Goal: Navigation & Orientation: Understand site structure

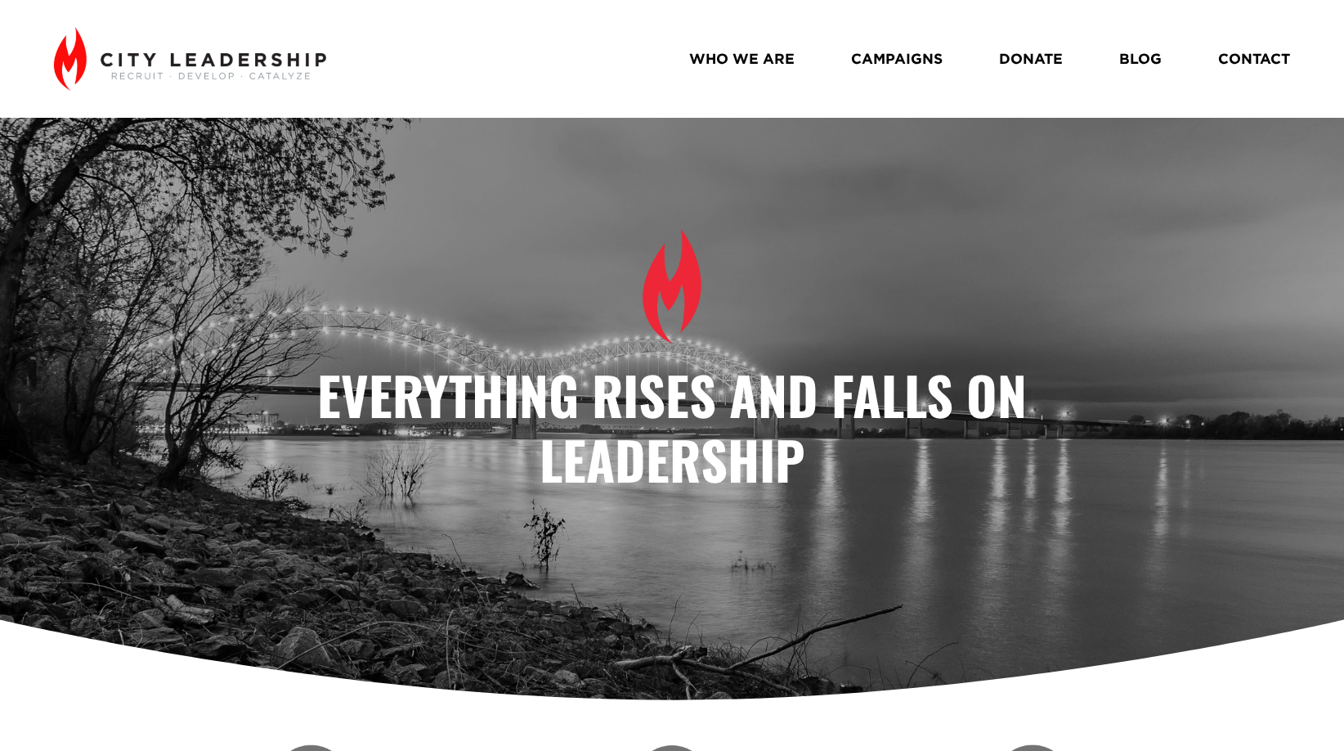
click at [714, 56] on link "WHO WE ARE" at bounding box center [741, 58] width 105 height 29
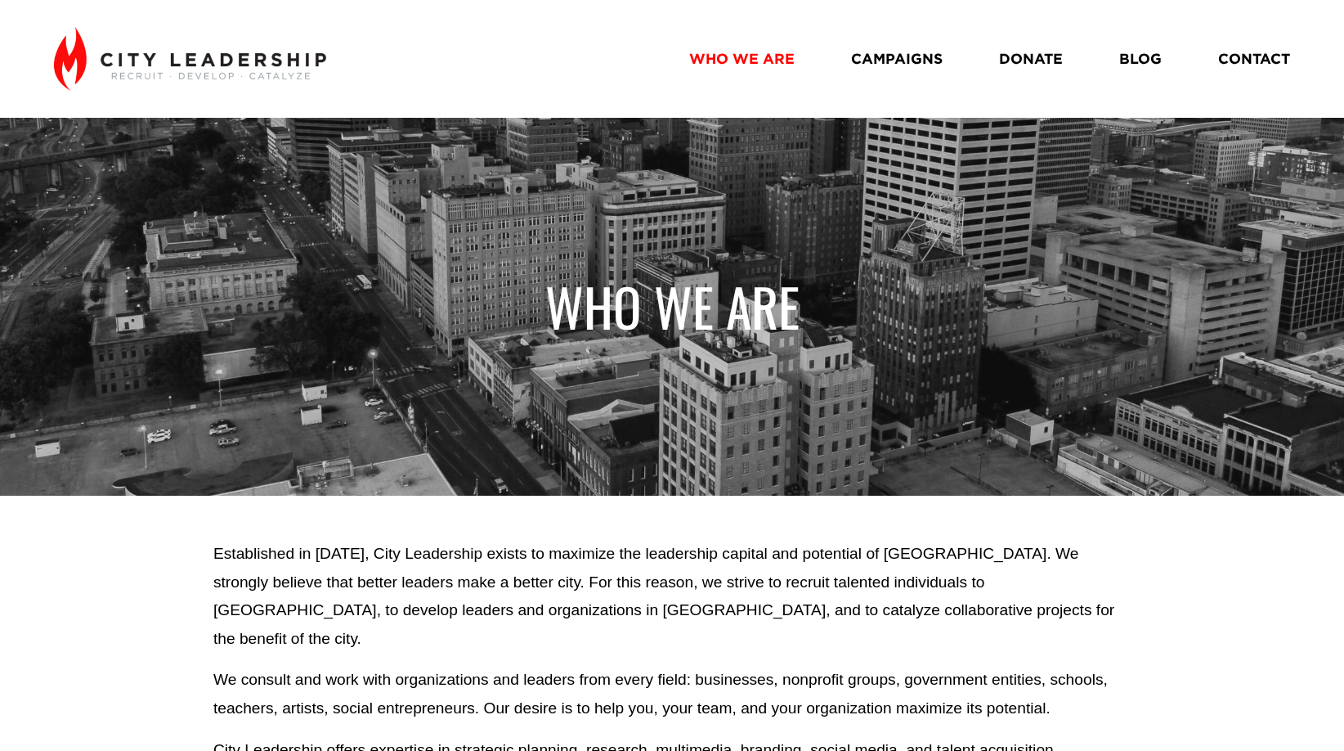
click at [866, 57] on link "CAMPAIGNS" at bounding box center [897, 58] width 92 height 29
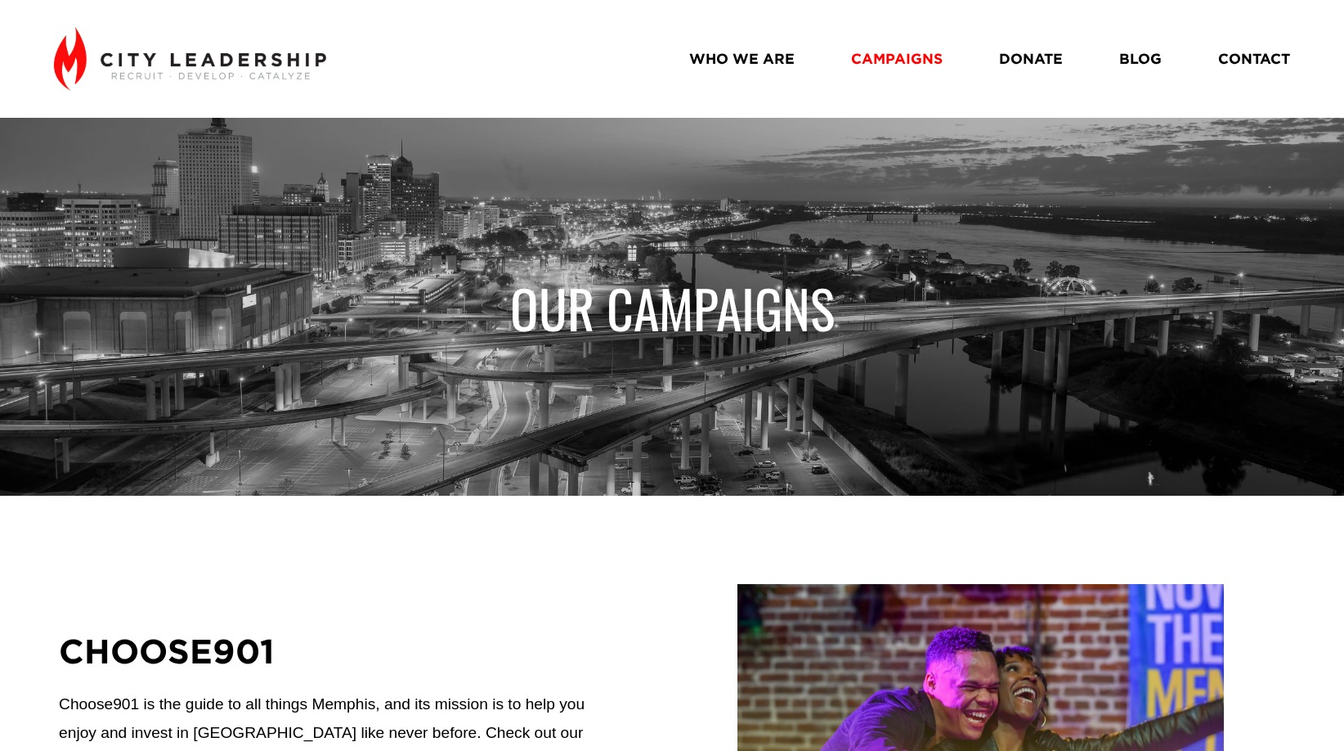
click at [1248, 55] on link "CONTACT" at bounding box center [1254, 58] width 72 height 29
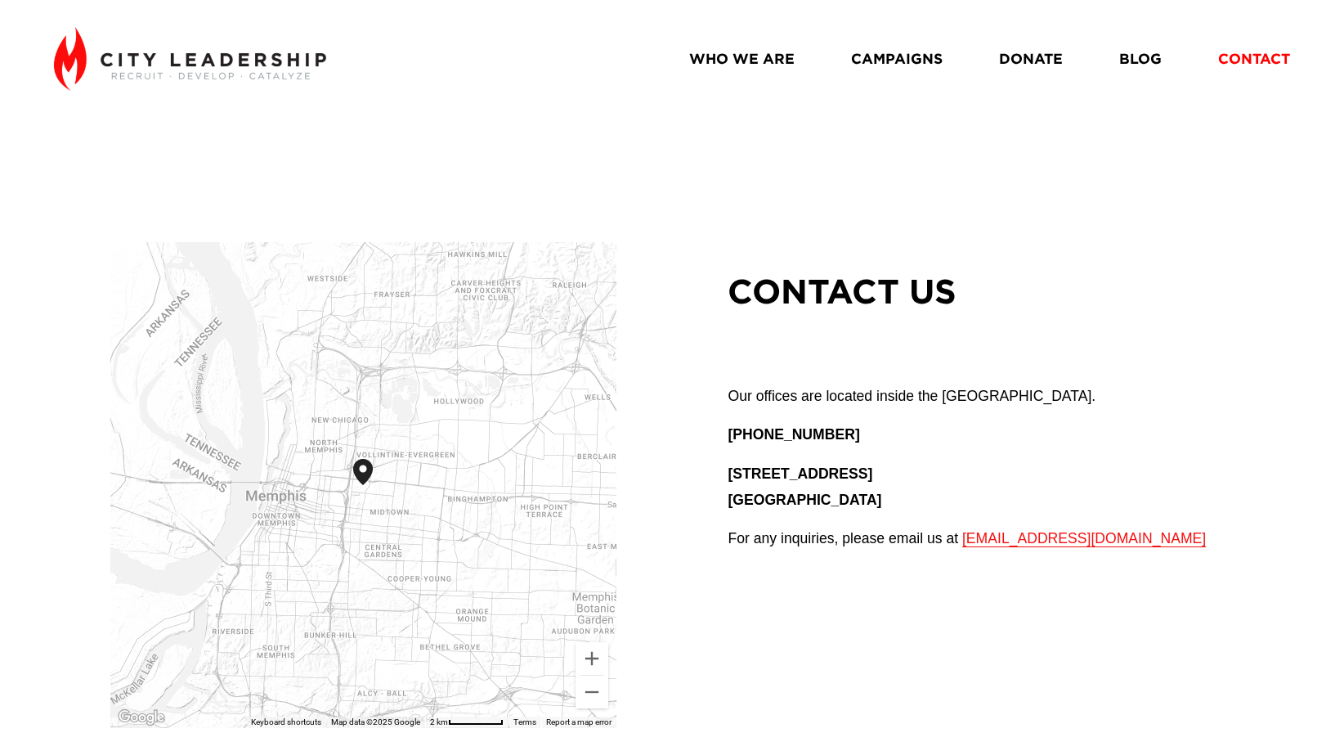
click at [1144, 59] on link "BLOG" at bounding box center [1141, 58] width 43 height 29
